Goal: Communication & Community: Share content

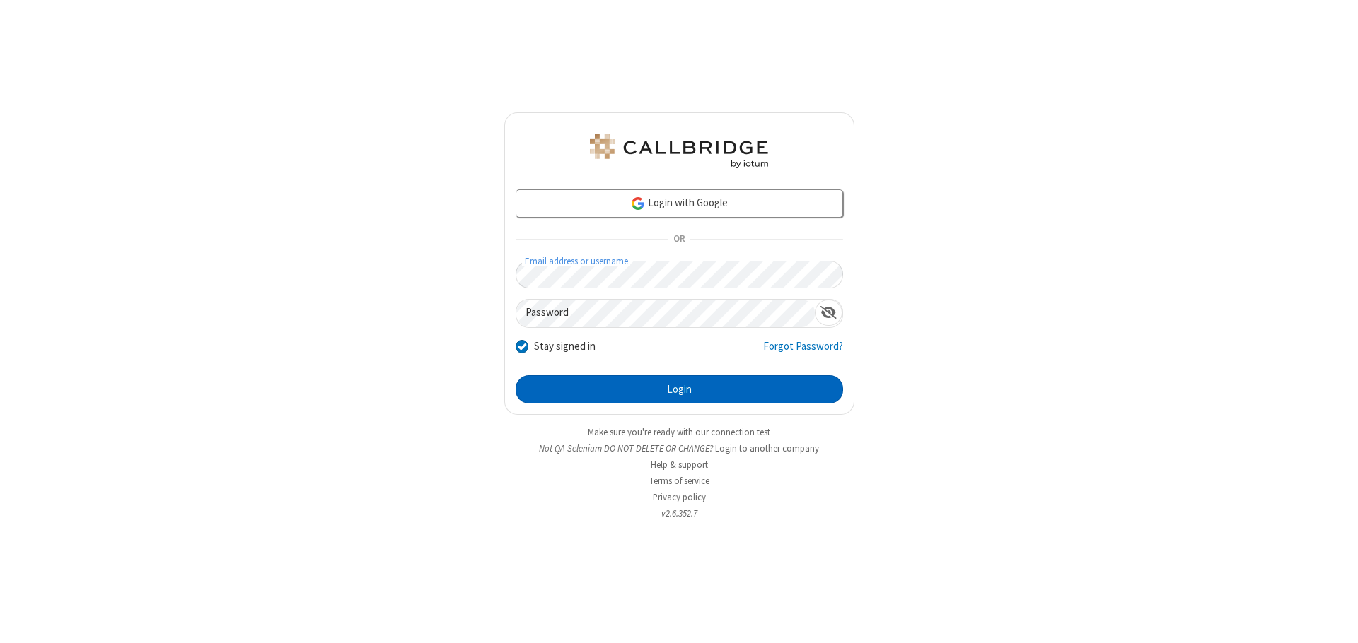
click at [679, 390] on button "Login" at bounding box center [678, 389] width 327 height 28
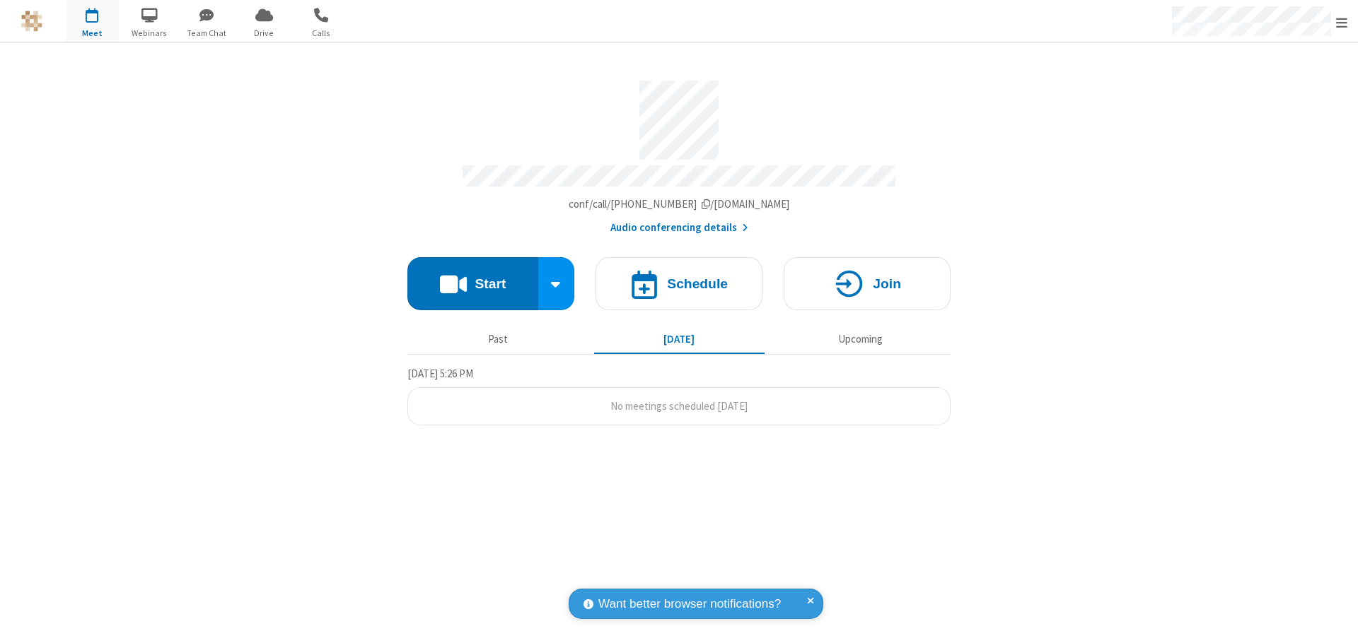
click at [472, 277] on button "Start" at bounding box center [472, 283] width 131 height 53
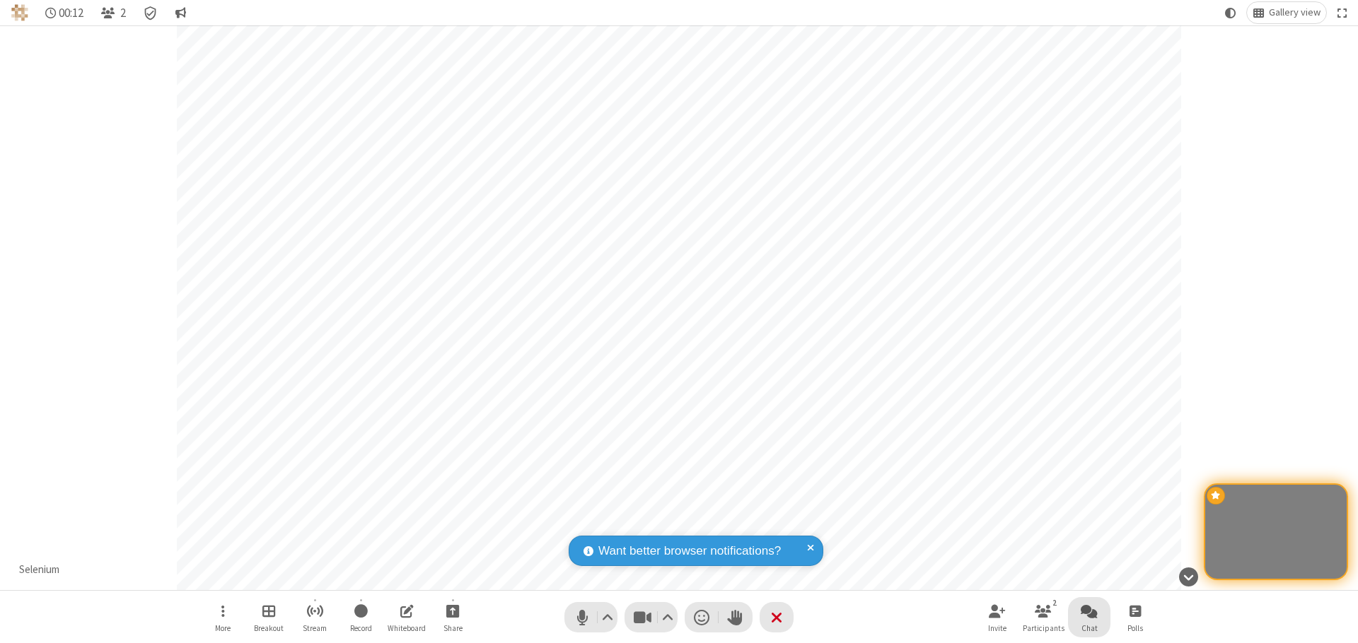
click at [1089, 611] on span "Open chat" at bounding box center [1088, 611] width 17 height 18
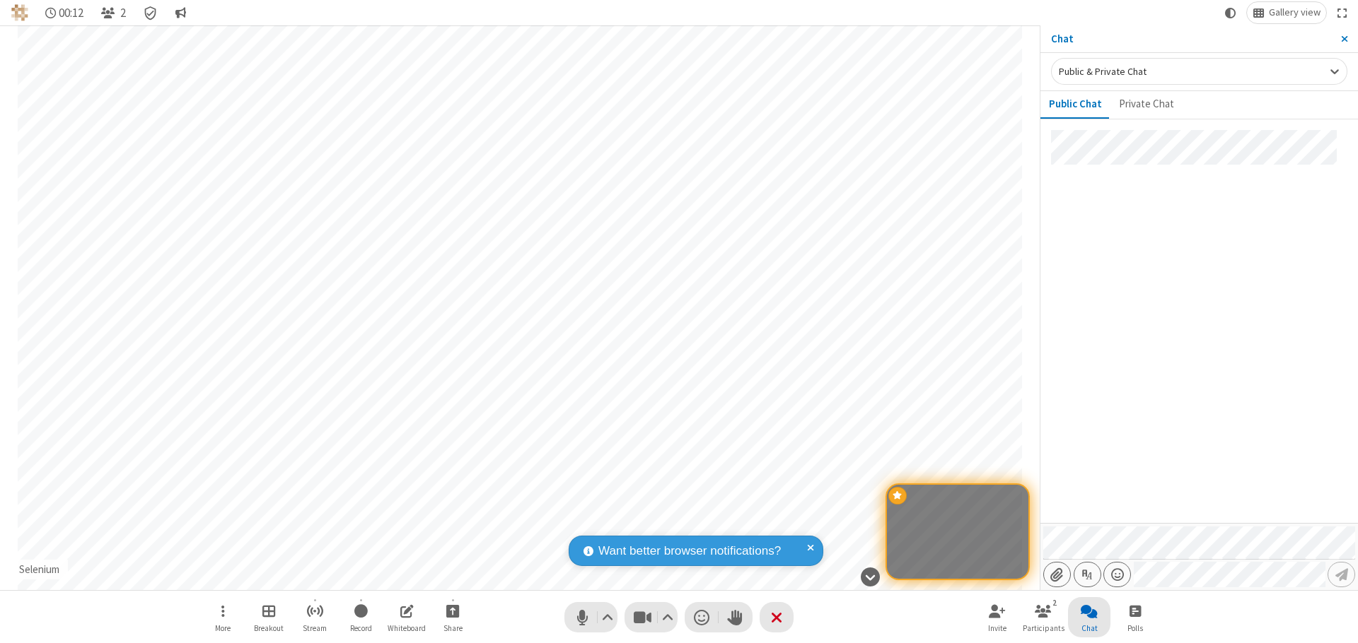
type input "C:\fakepath\doc_test.docx"
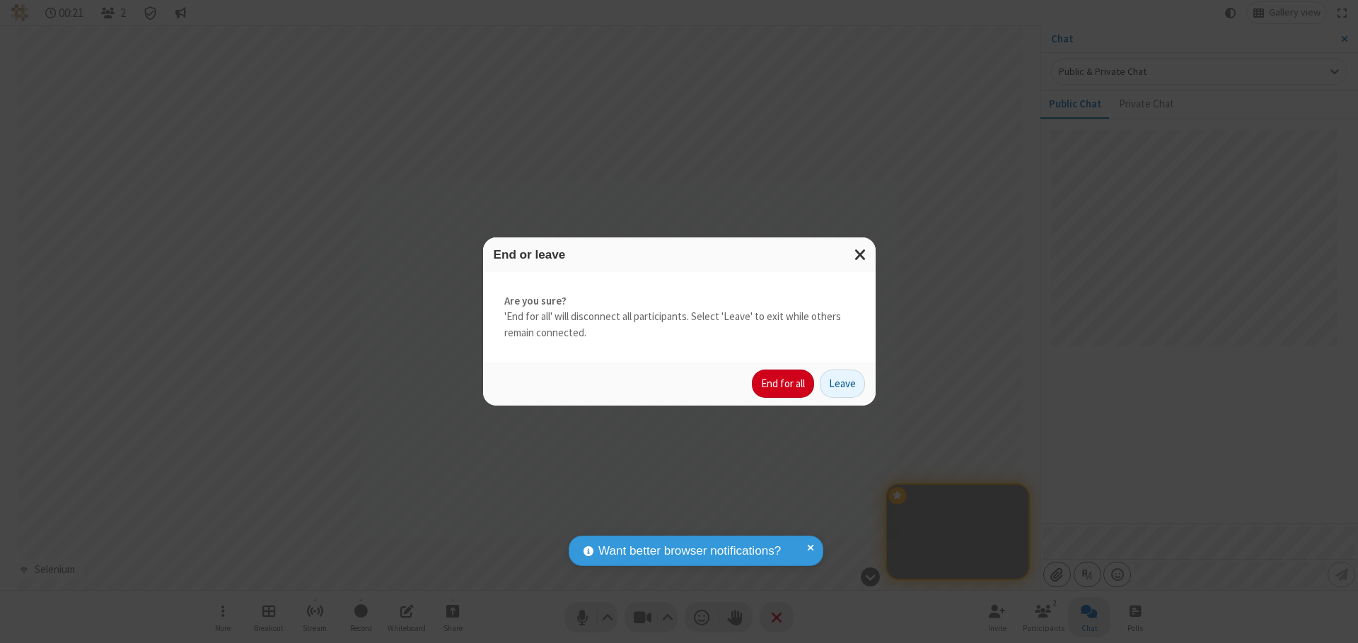
click at [783, 384] on button "End for all" at bounding box center [783, 384] width 62 height 28
